Goal: Task Accomplishment & Management: Manage account settings

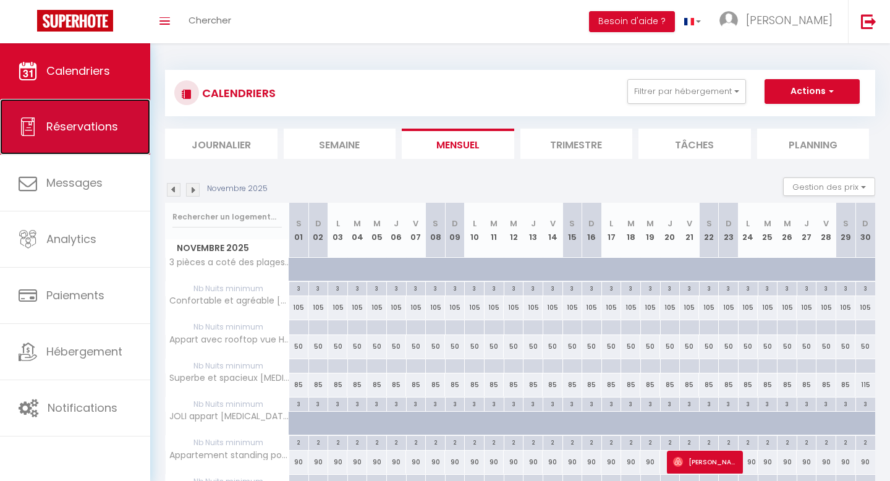
click at [113, 138] on link "Réservations" at bounding box center [75, 127] width 150 height 56
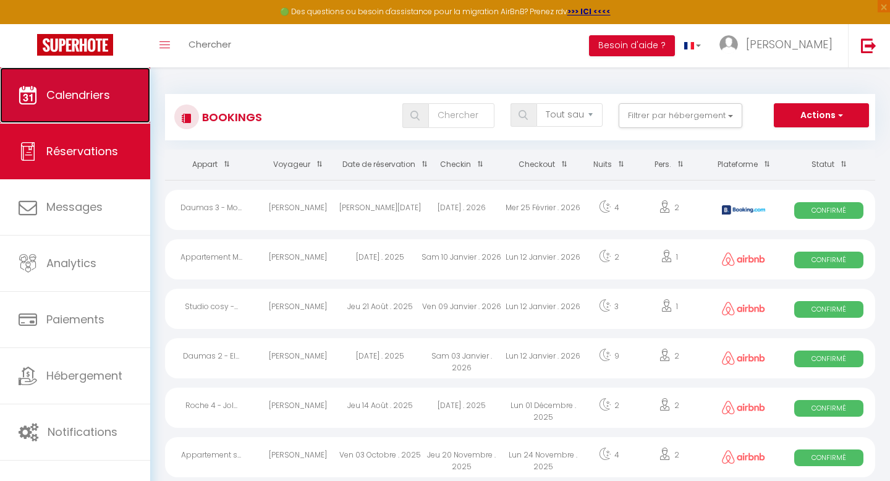
click at [104, 104] on link "Calendriers" at bounding box center [75, 95] width 150 height 56
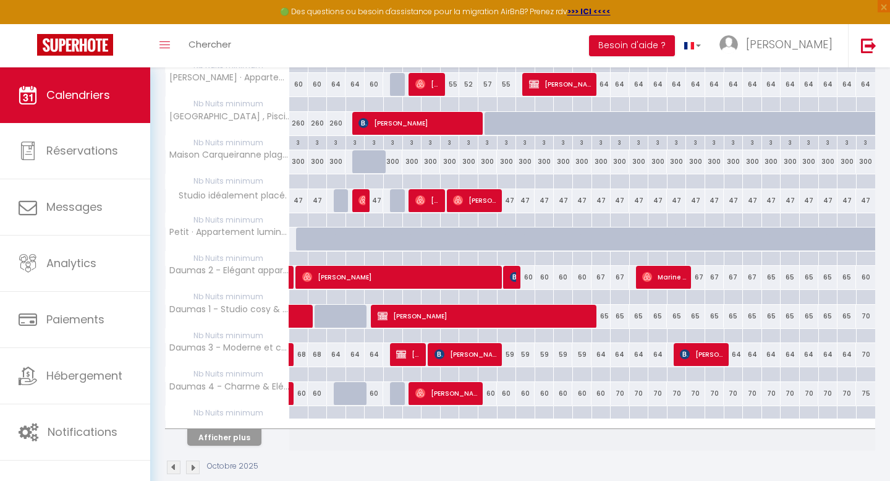
scroll to position [635, 0]
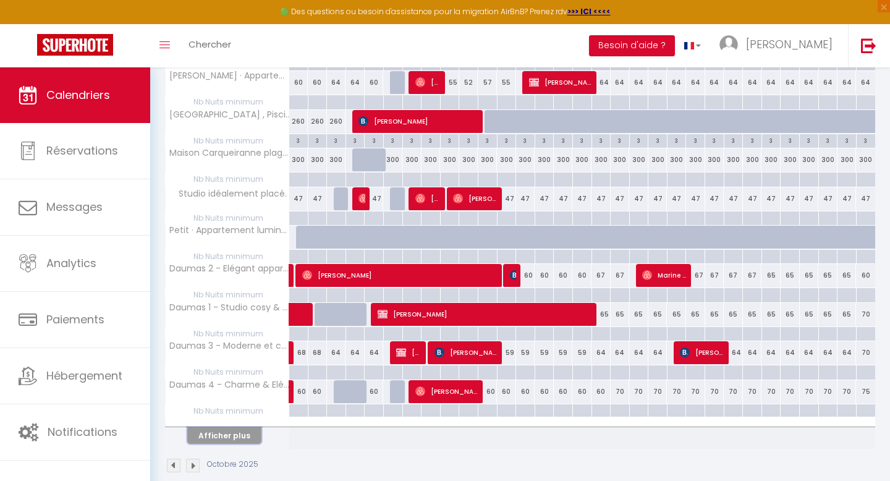
click at [222, 435] on button "Afficher plus" at bounding box center [224, 435] width 74 height 17
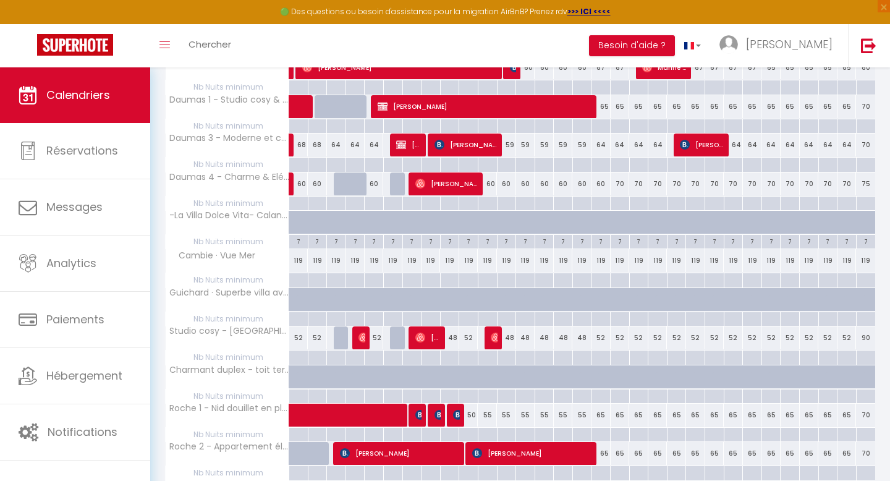
scroll to position [1008, 0]
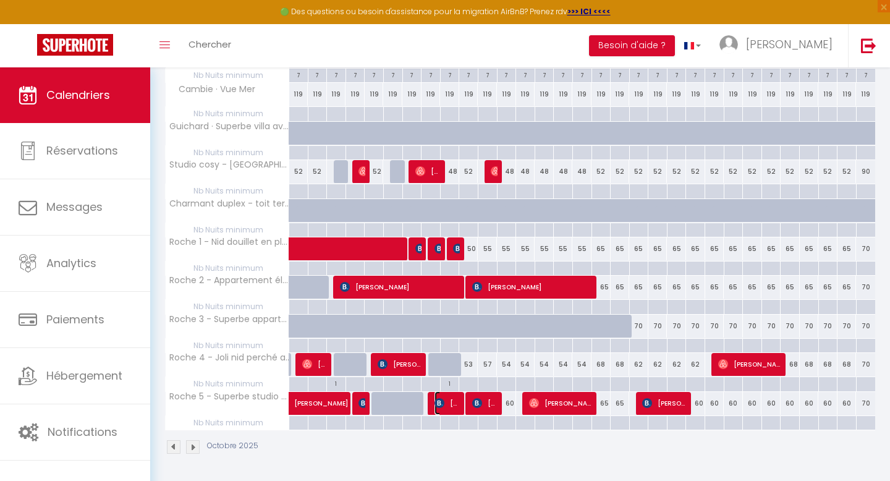
click at [446, 399] on span "[PERSON_NAME]" at bounding box center [446, 402] width 25 height 23
select select "OK"
select select "KO"
select select "0"
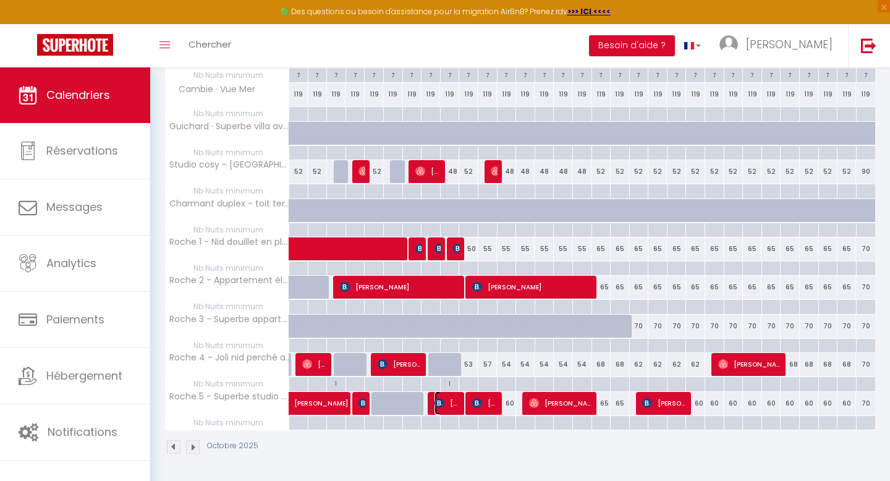
select select "1"
select select
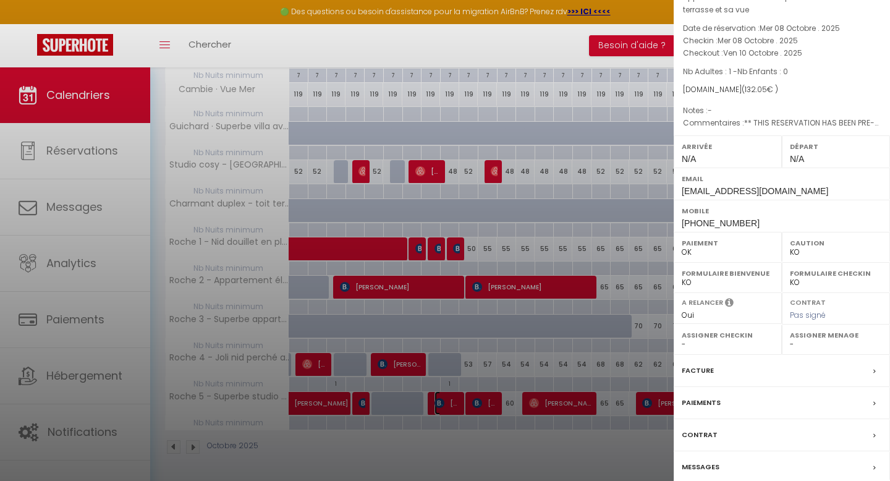
scroll to position [64, 0]
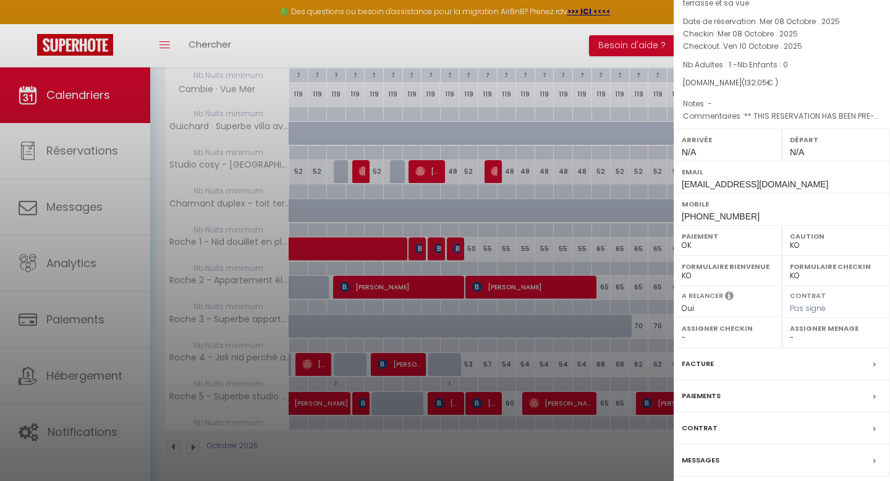
click at [732, 380] on div "Facture" at bounding box center [782, 364] width 216 height 32
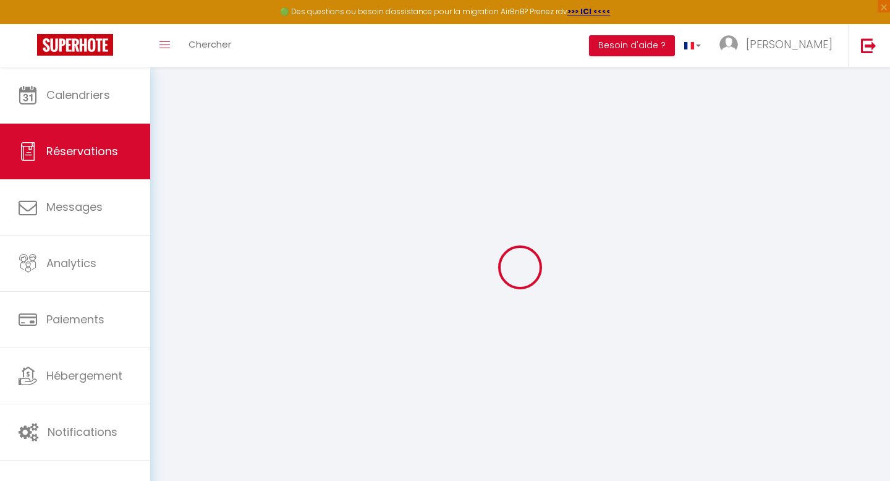
select select "cleaning"
select select "taxes"
select select
checkbox input "false"
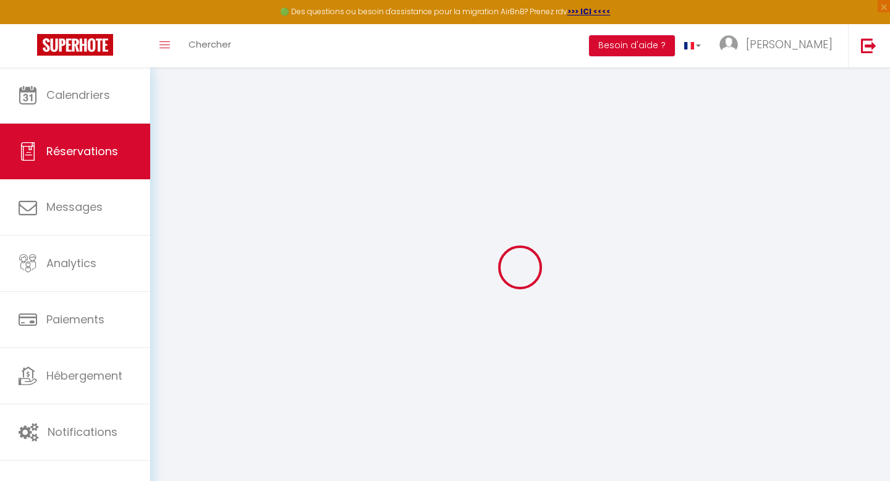
type \?0 "** THIS RESERVATION HAS BEEN PRE-PAID ** BOOKING NOTE : Payment charge is EUR 1…"
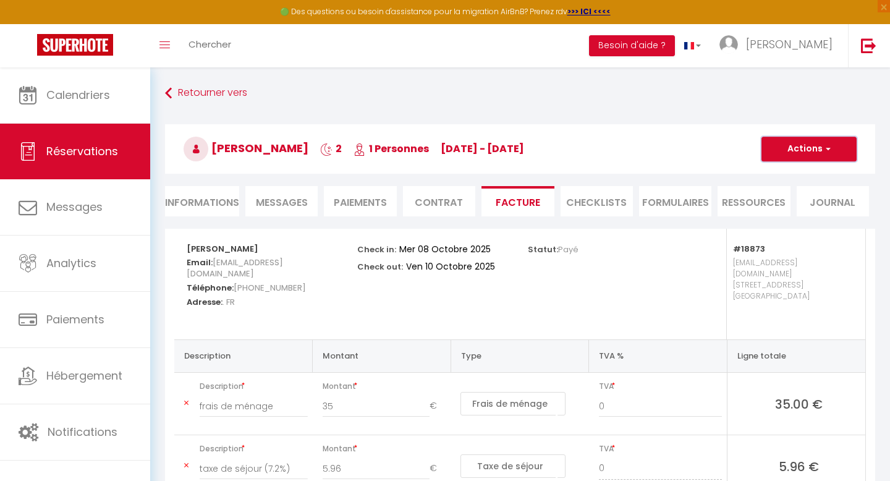
click at [787, 142] on button "Actions" at bounding box center [808, 149] width 95 height 25
click at [784, 206] on link "Envoyer la facture" at bounding box center [800, 208] width 104 height 16
type input "[EMAIL_ADDRESS][DOMAIN_NAME]"
select select "fr"
type input "Votre facture 6915180 - Roche 5 - Superbe studio avec terrasse et sa vue"
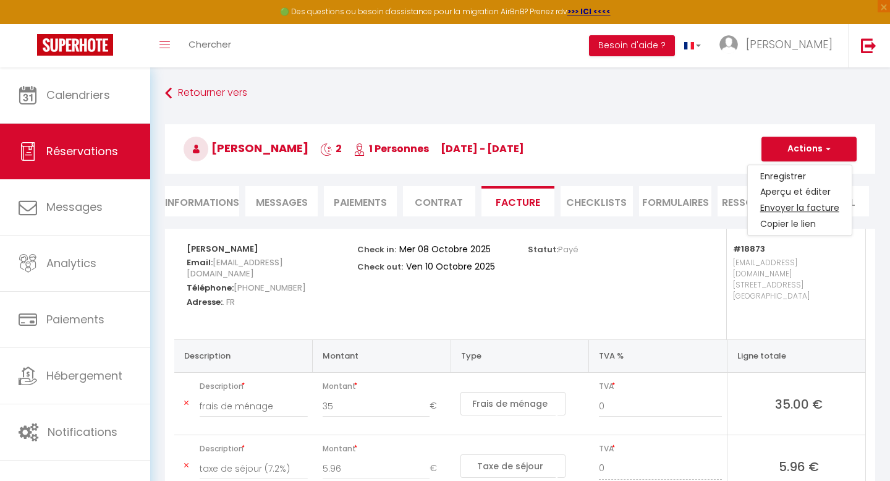
type textarea "Bonjour, Voici le lien pour télécharger votre facture : [URL][DOMAIN_NAME] Déta…"
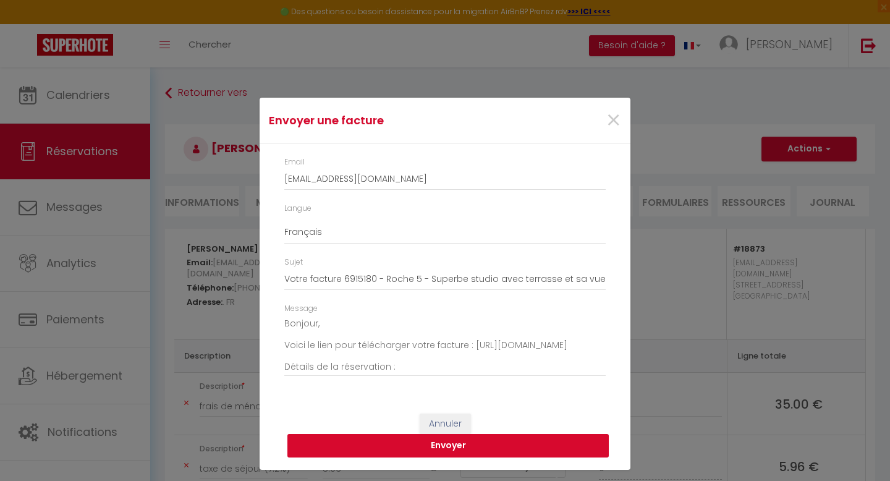
click at [374, 450] on button "Envoyer" at bounding box center [447, 445] width 321 height 23
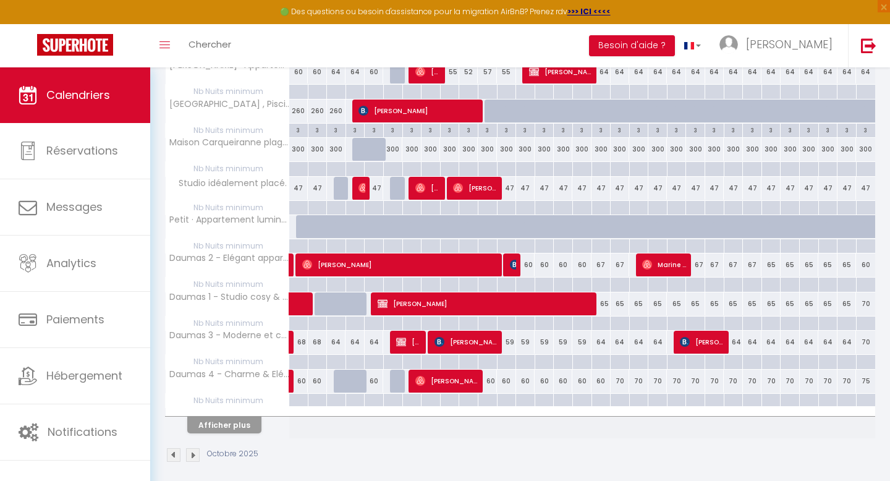
scroll to position [653, 0]
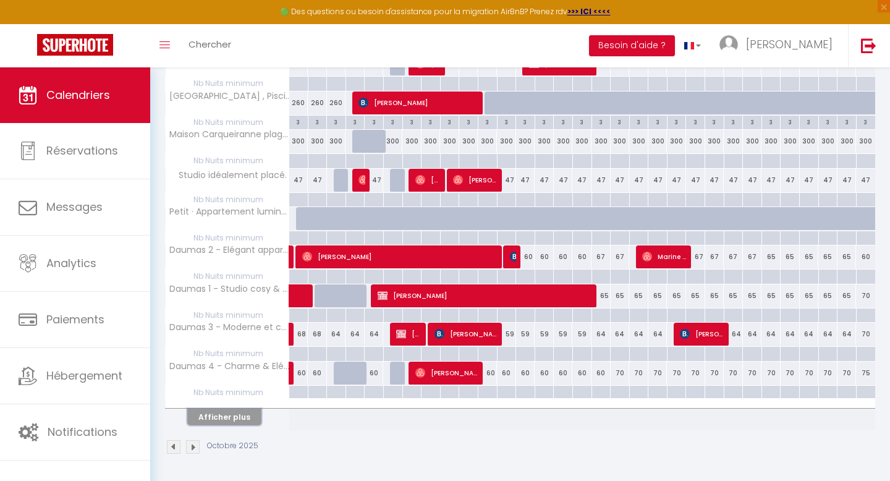
click at [206, 415] on button "Afficher plus" at bounding box center [224, 416] width 74 height 17
select select
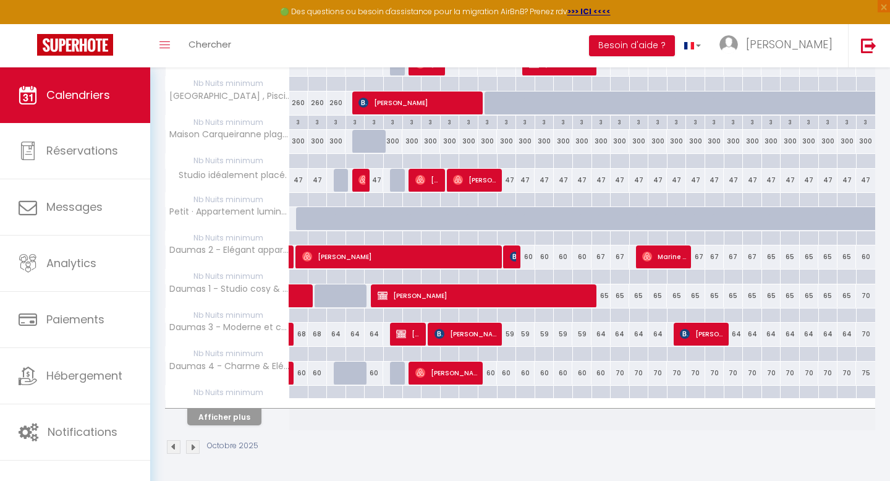
select select
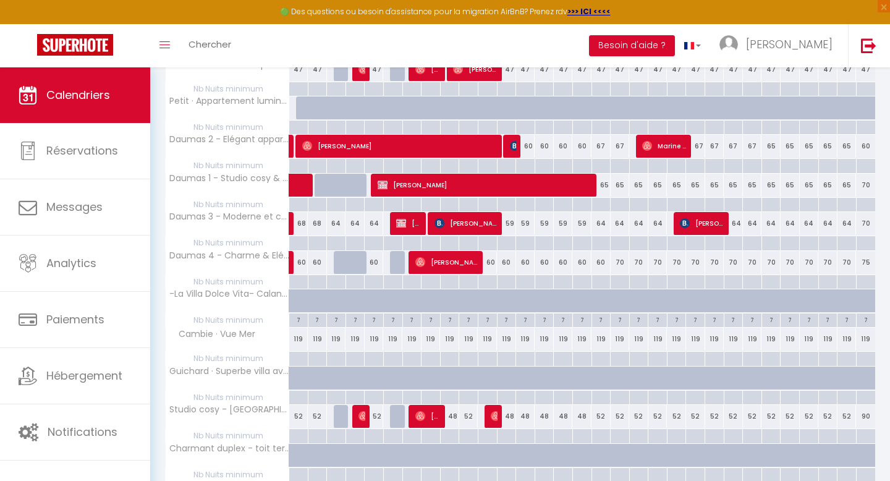
scroll to position [1008, 0]
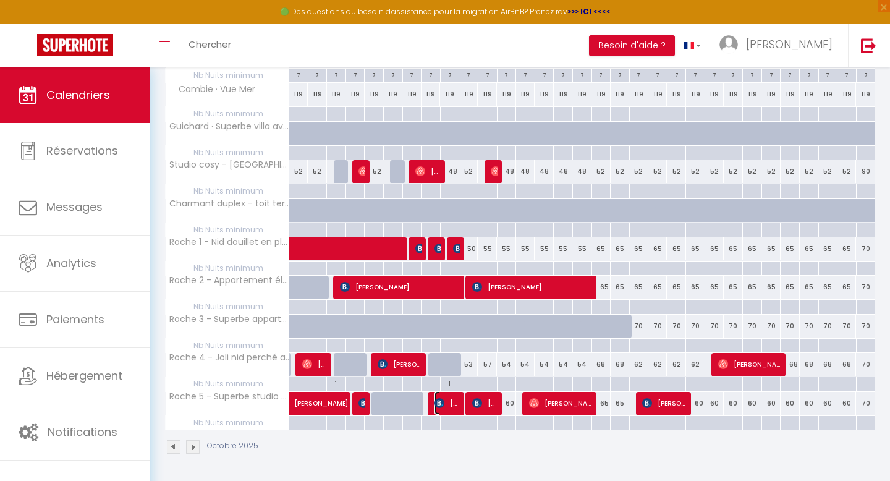
click at [447, 404] on span "[PERSON_NAME]" at bounding box center [446, 402] width 25 height 23
select select "OK"
select select "KO"
select select "0"
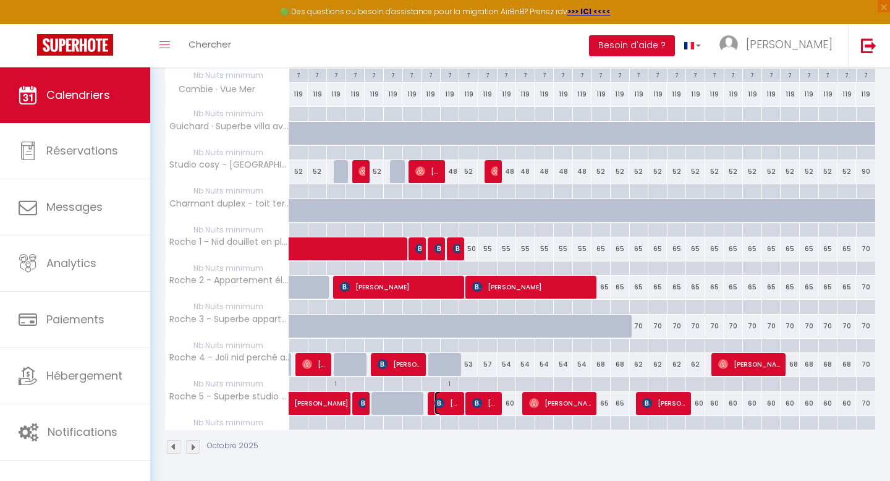
select select "1"
select select
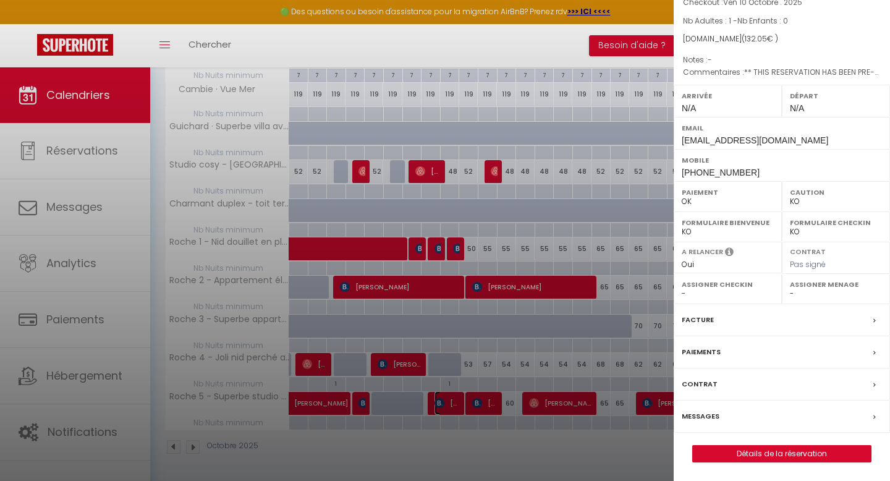
scroll to position [127, 0]
click at [723, 319] on div "Facture" at bounding box center [782, 320] width 216 height 32
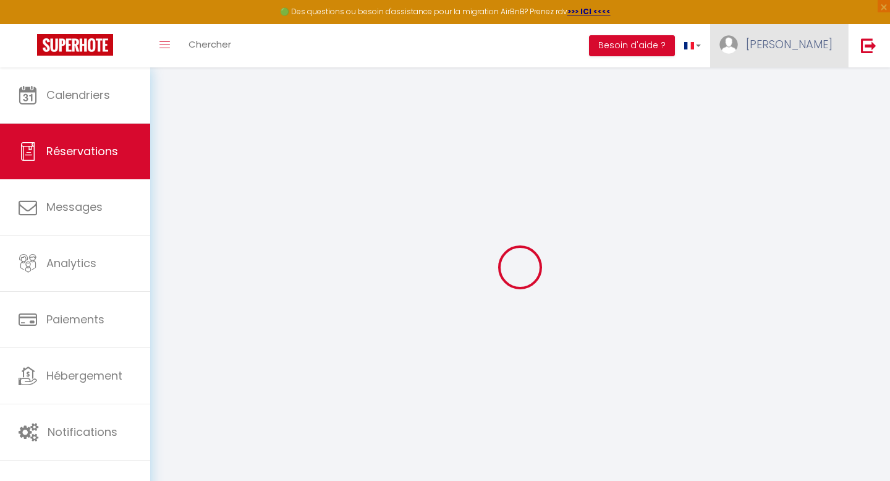
type input "[PERSON_NAME]"
type input "Planchenault"
type input "[EMAIL_ADDRESS][DOMAIN_NAME]"
type input "[PHONE_NUMBER]"
type input "."
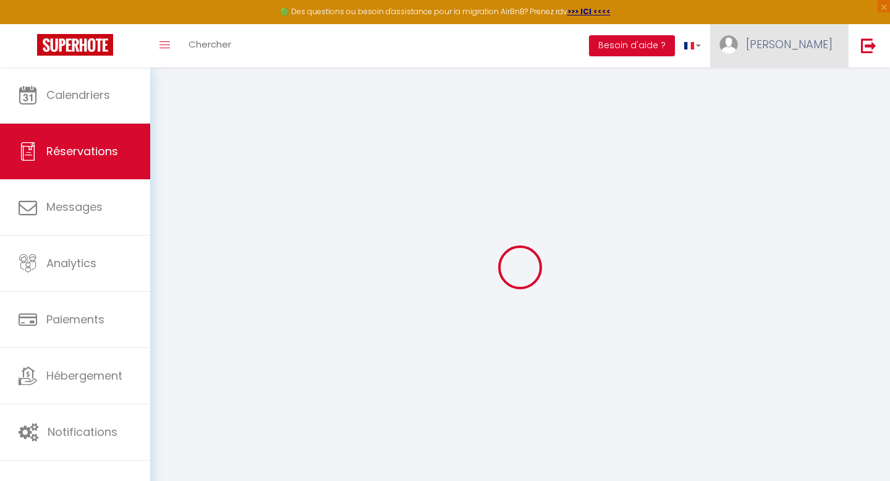
select select "FR"
type input "18.91"
type input "1.85"
select select "18873"
select select "1"
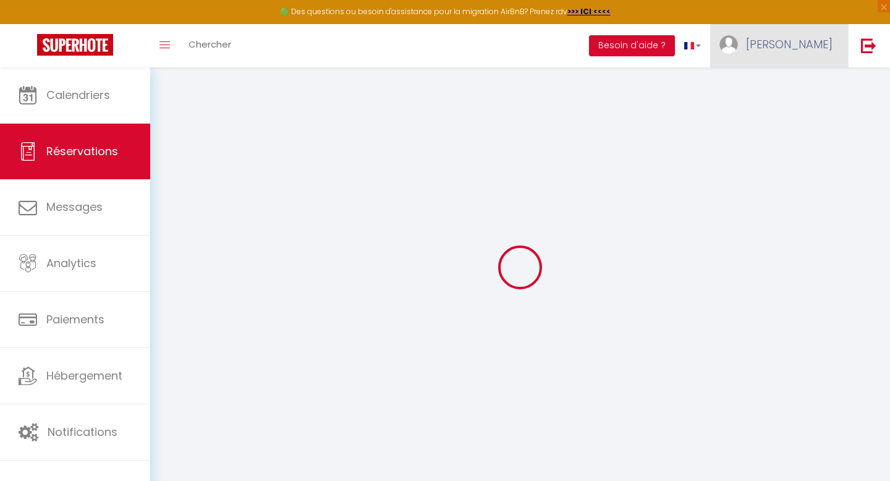
select select
type input "1"
select select "12"
select select "14"
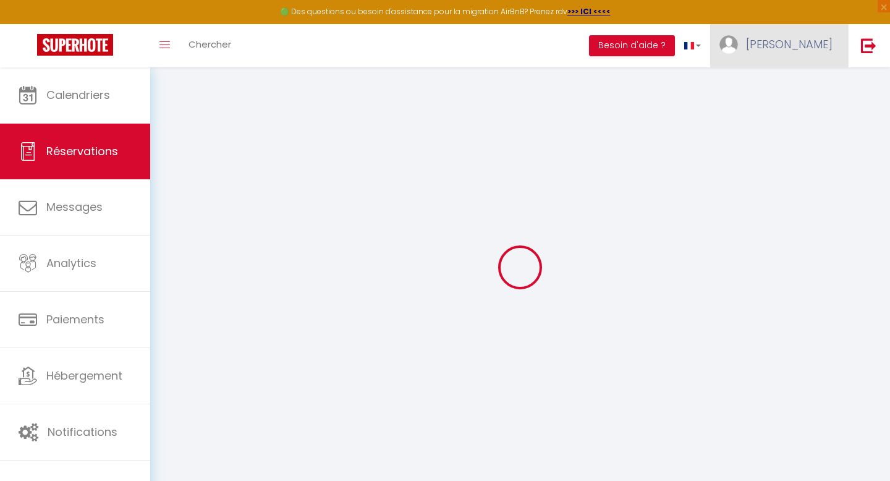
type input "91.09"
checkbox input "false"
type input "0"
select select "2"
type input "0"
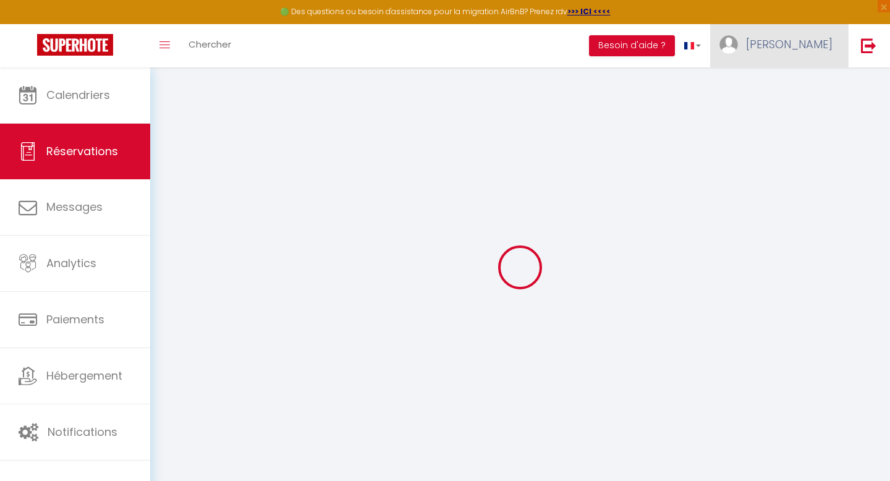
type input "0"
select select
checkbox input "false"
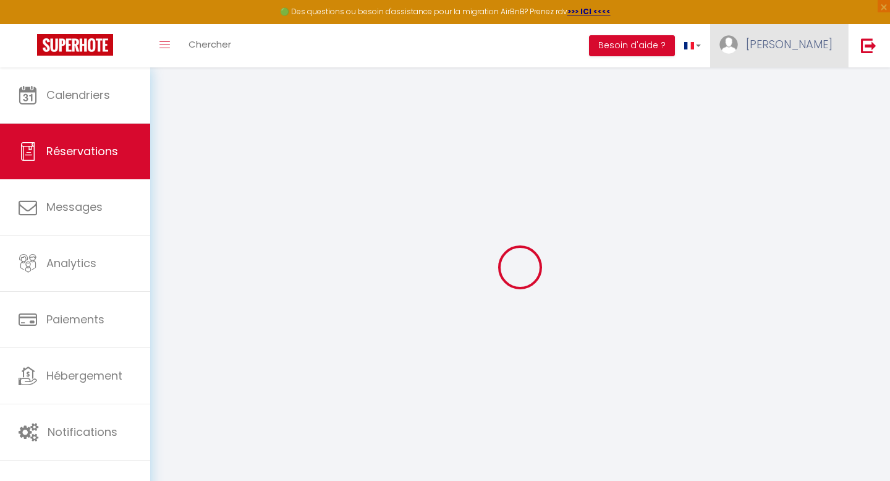
select select
checkbox input "false"
select select
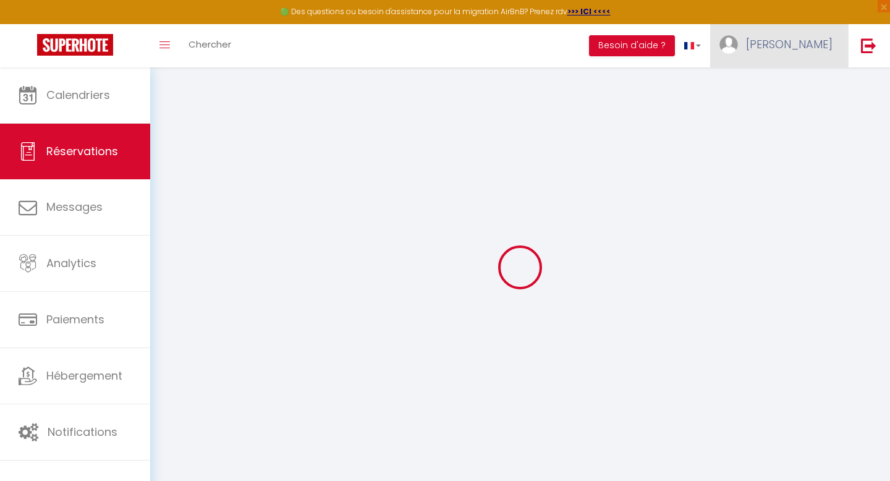
checkbox input "false"
type \?0 "** THIS RESERVATION HAS BEEN PRE-PAID ** BOOKING NOTE : Payment charge is EUR 1…"
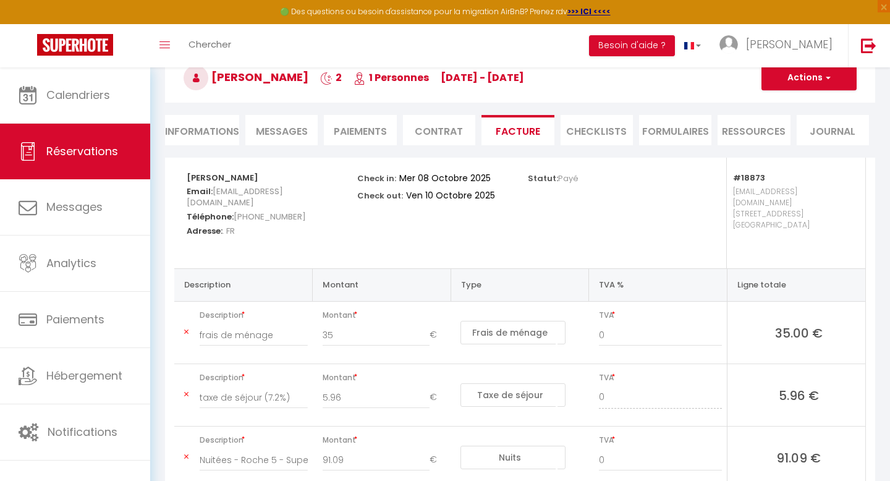
scroll to position [67, 0]
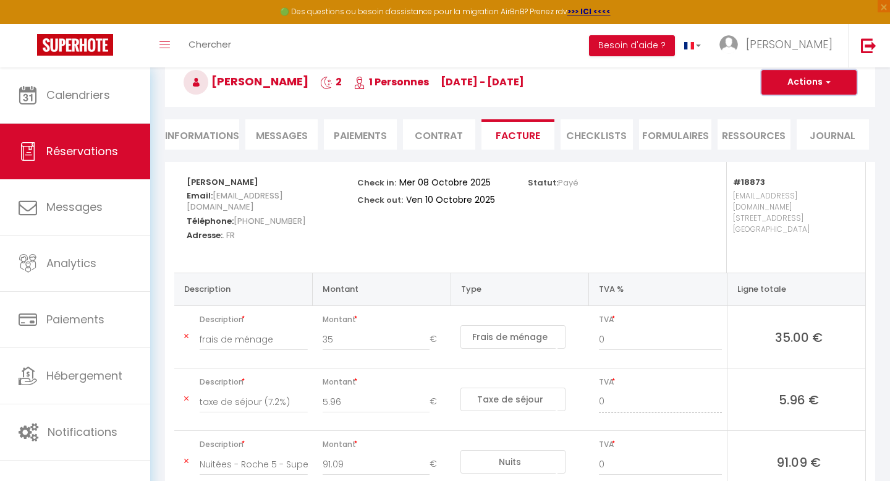
click at [801, 82] on button "Actions" at bounding box center [808, 82] width 95 height 25
click at [781, 142] on link "Envoyer la facture" at bounding box center [800, 141] width 104 height 16
type input "[EMAIL_ADDRESS][DOMAIN_NAME]"
select select "fr"
type input "Votre facture 6915180 - Roche 5 - Superbe studio avec terrasse et sa vue"
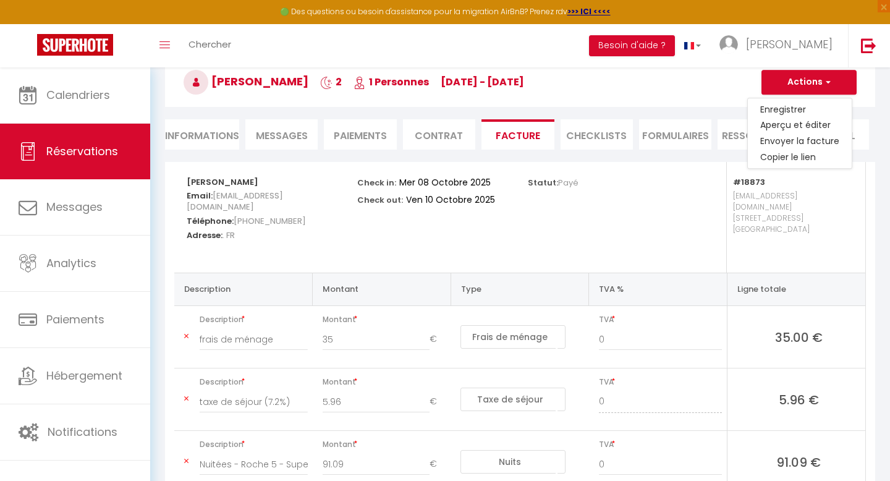
type textarea "Bonjour, Voici le lien pour télécharger votre facture : [URL][DOMAIN_NAME] Déta…"
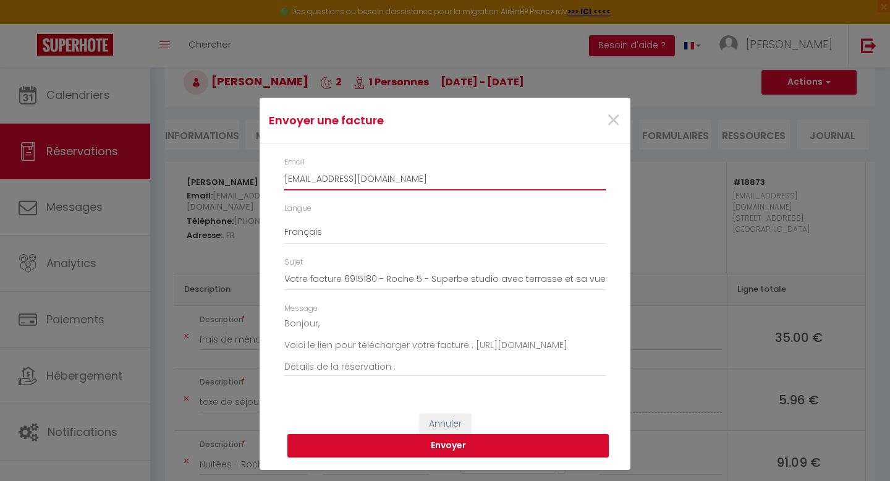
drag, startPoint x: 433, startPoint y: 179, endPoint x: 116, endPoint y: 193, distance: 316.7
click at [116, 193] on div "Envoyer une facture × Email [EMAIL_ADDRESS][DOMAIN_NAME] Langue Anglais Françai…" at bounding box center [445, 240] width 890 height 481
drag, startPoint x: 436, startPoint y: 182, endPoint x: 276, endPoint y: 187, distance: 160.7
click at [276, 187] on div "Email [EMAIL_ADDRESS][DOMAIN_NAME]" at bounding box center [444, 179] width 337 height 46
type input "j"
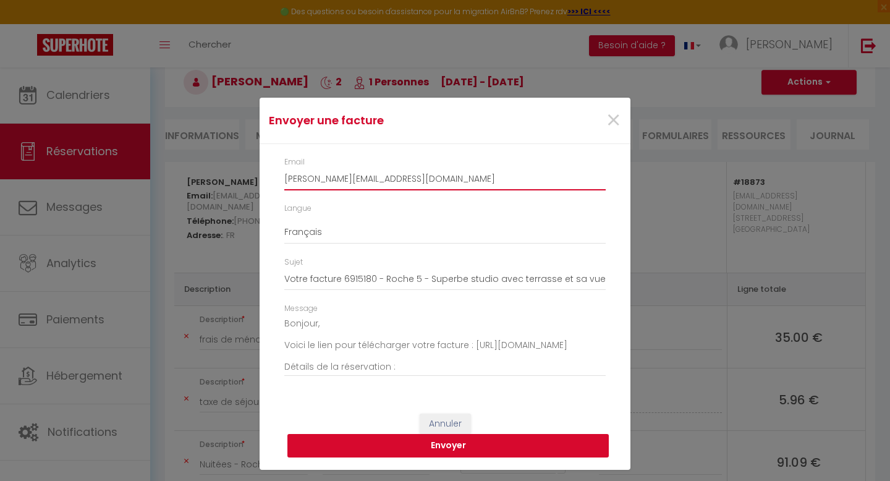
type input "[PERSON_NAME][EMAIL_ADDRESS][DOMAIN_NAME]"
click at [444, 449] on button "Envoyer" at bounding box center [447, 445] width 321 height 23
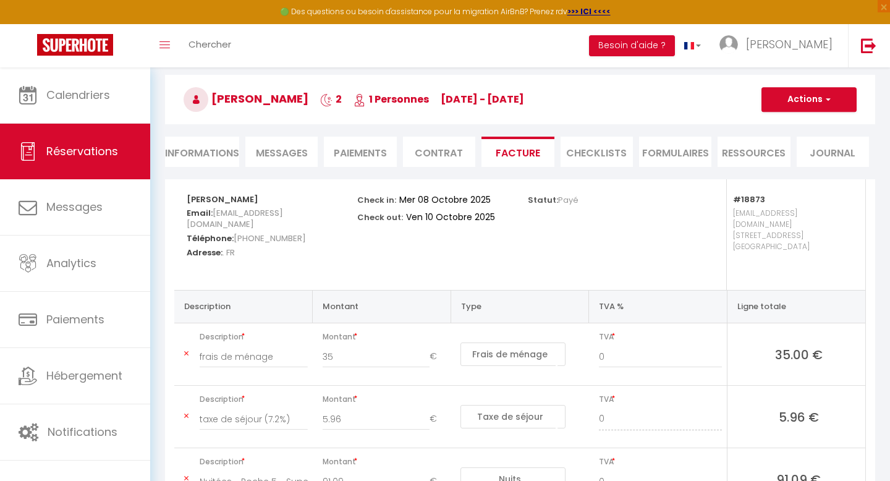
scroll to position [0, 0]
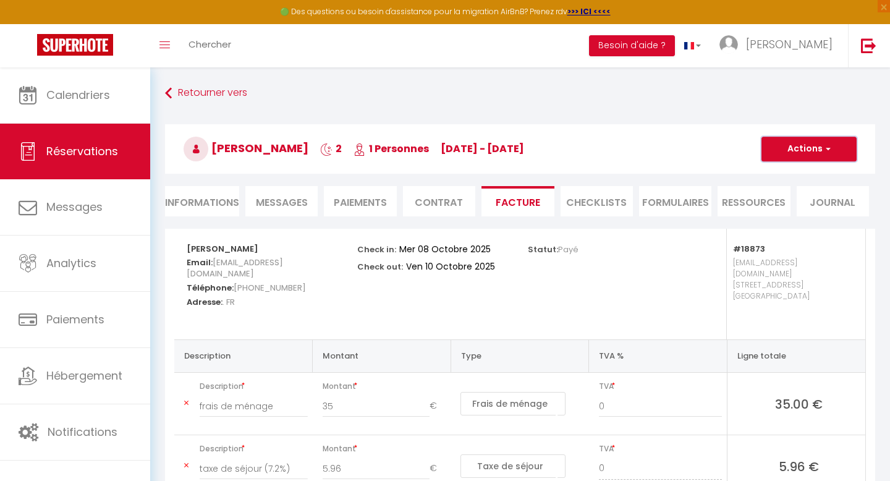
click at [803, 148] on button "Actions" at bounding box center [808, 149] width 95 height 25
click at [777, 193] on link "Aperçu et éditer" at bounding box center [800, 192] width 104 height 16
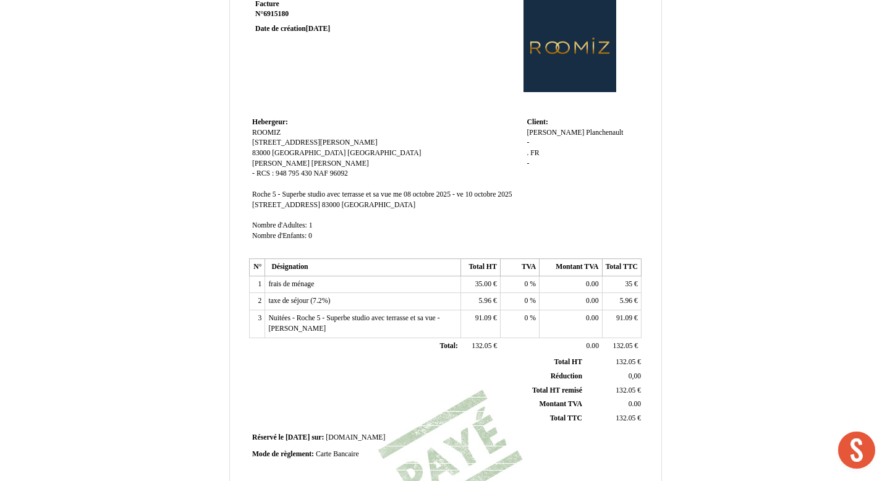
scroll to position [56, 0]
